Goal: Transaction & Acquisition: Obtain resource

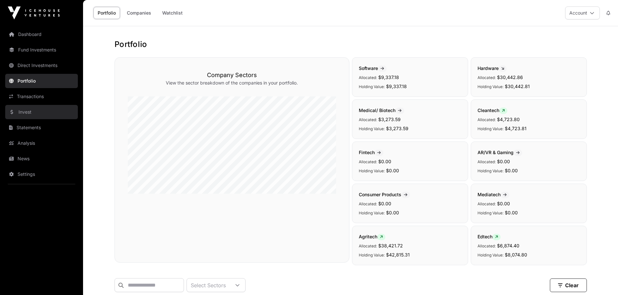
click at [17, 113] on link "Invest" at bounding box center [41, 112] width 73 height 14
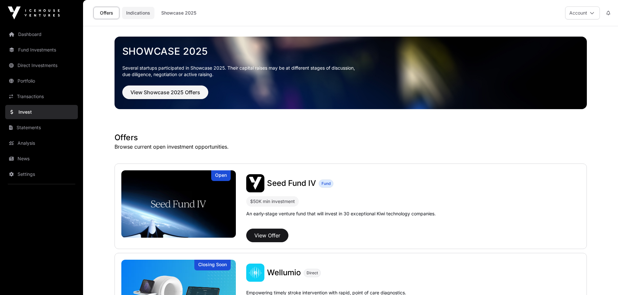
click at [142, 15] on link "Indications" at bounding box center [138, 13] width 32 height 12
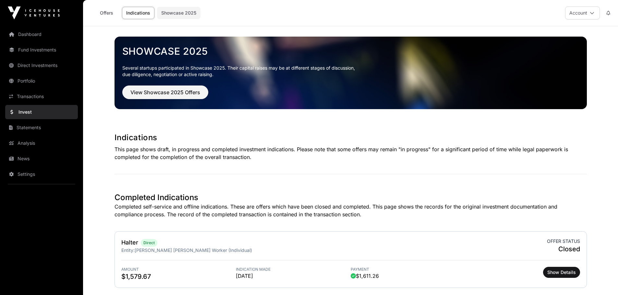
click at [173, 10] on link "Showcase 2025" at bounding box center [178, 13] width 43 height 12
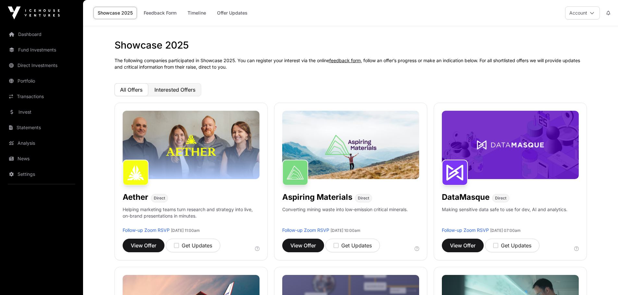
click at [170, 89] on span "Interested Offers" at bounding box center [174, 90] width 41 height 6
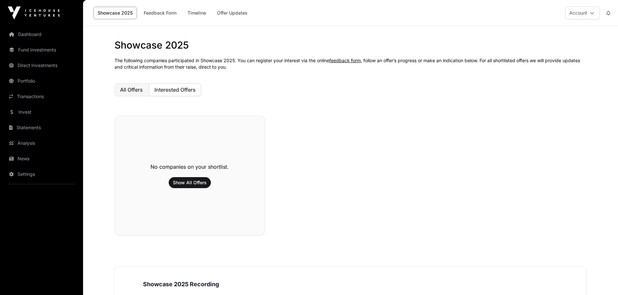
click at [126, 91] on span "All Offers" at bounding box center [131, 90] width 23 height 6
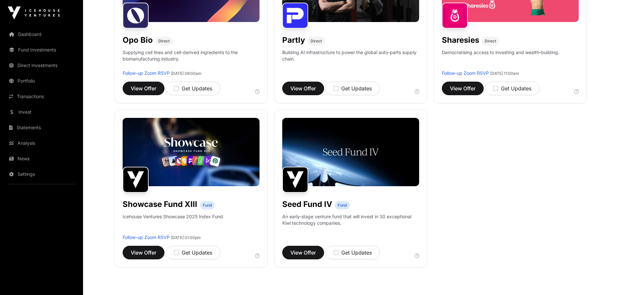
scroll to position [486, 0]
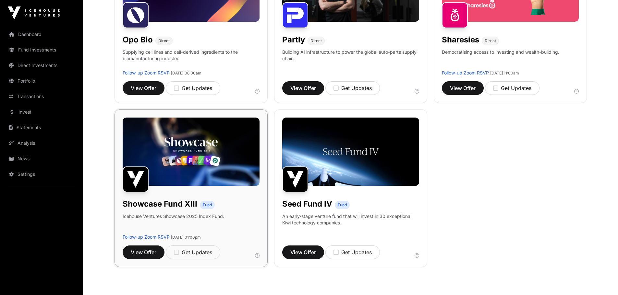
click at [174, 204] on h1 "Showcase Fund XIII" at bounding box center [160, 204] width 75 height 10
click at [142, 252] on span "View Offer" at bounding box center [144, 253] width 26 height 8
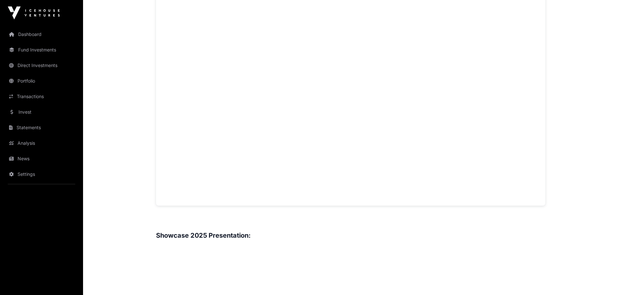
scroll to position [486, 0]
click at [132, 128] on main "Showcase 2025 Showcase Fund XIII Open Showcase Fund XIII Fund Icehouse Ventures…" at bounding box center [350, 138] width 535 height 1196
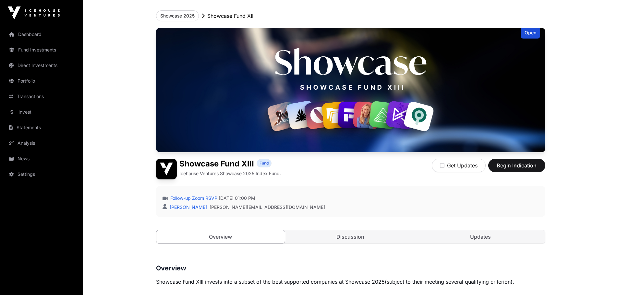
scroll to position [0, 0]
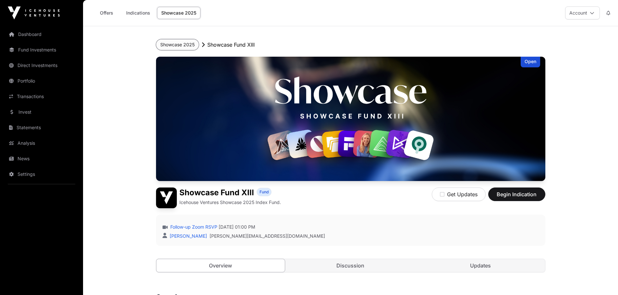
click at [183, 45] on button "Showcase 2025" at bounding box center [177, 44] width 43 height 11
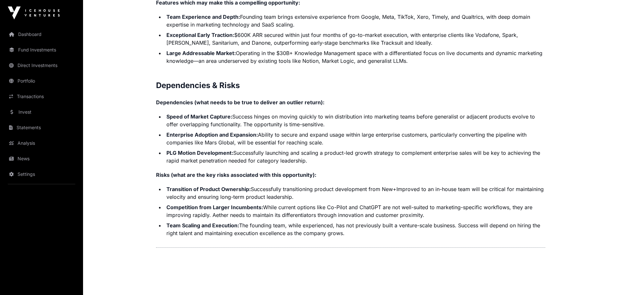
scroll to position [1383, 0]
